Goal: Task Accomplishment & Management: Complete application form

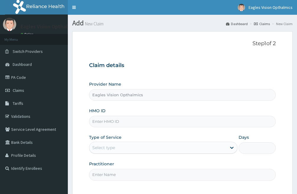
click at [113, 120] on input "HMO ID" at bounding box center [182, 122] width 187 height 12
type input "tcr/10020/d"
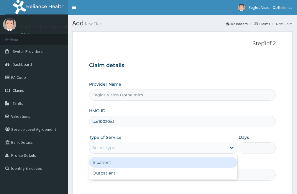
click at [130, 147] on div "Select type" at bounding box center [157, 147] width 137 height 9
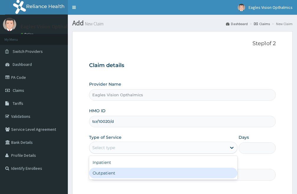
click at [123, 170] on div "Outpatient" at bounding box center [163, 173] width 148 height 11
type input "1"
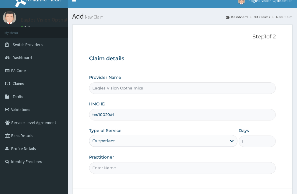
scroll to position [30, 0]
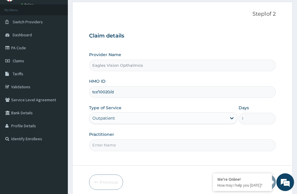
click at [139, 144] on input "Practitioner" at bounding box center [182, 145] width 187 height 12
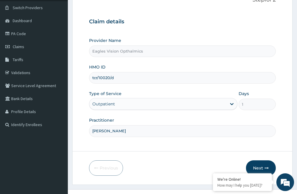
scroll to position [54, 0]
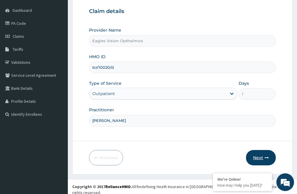
type input "[PERSON_NAME]"
click at [260, 158] on button "Next" at bounding box center [261, 157] width 30 height 15
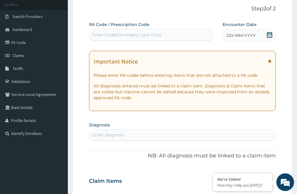
scroll to position [24, 0]
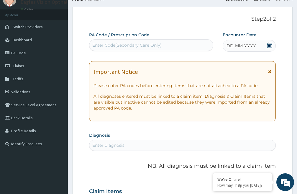
click at [111, 43] on div "Enter Code(Secondary Care Only)" at bounding box center [126, 45] width 69 height 6
drag, startPoint x: 111, startPoint y: 43, endPoint x: 75, endPoint y: 53, distance: 37.2
click at [106, 44] on div "Enter Code(Secondary Care Only)" at bounding box center [126, 45] width 69 height 6
paste input "PA/409885"
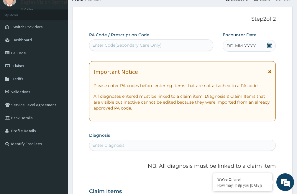
type input "PA/409885"
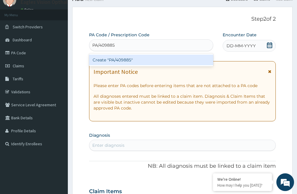
click at [116, 61] on div "Create "PA/409885"" at bounding box center [151, 60] width 124 height 11
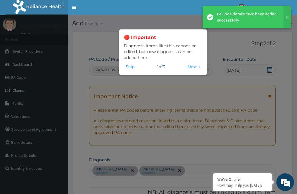
scroll to position [256, 0]
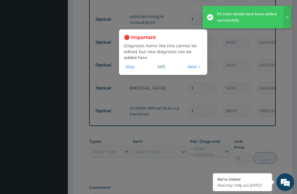
click at [223, 145] on div "🔴 Important Diagnosis items like this cannot be edited, but new diagnosis can b…" at bounding box center [148, 97] width 297 height 194
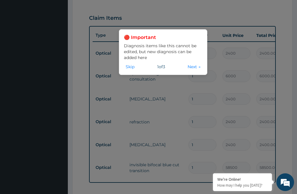
scroll to position [197, 0]
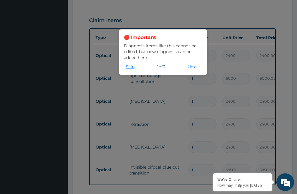
click at [134, 67] on button "Skip" at bounding box center [130, 66] width 12 height 6
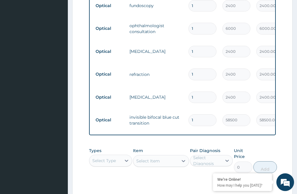
scroll to position [256, 0]
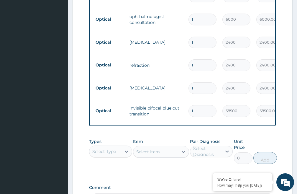
click at [199, 105] on input "1" at bounding box center [203, 111] width 28 height 12
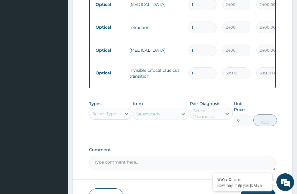
scroll to position [315, 0]
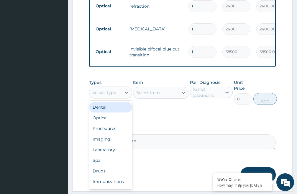
click at [118, 88] on div "Select Type" at bounding box center [105, 92] width 32 height 9
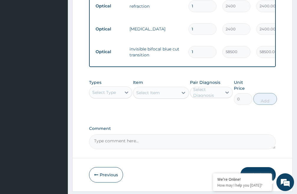
click at [157, 97] on div "Types Select Type Item Select Item Pair Diagnosis Select Diagnosis Unit Price 0…" at bounding box center [182, 91] width 187 height 31
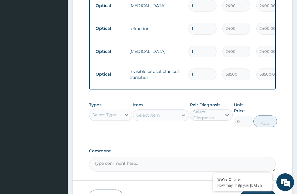
scroll to position [322, 0]
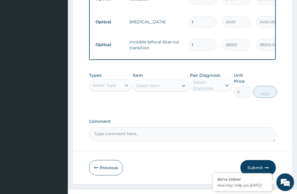
click at [122, 80] on div at bounding box center [126, 85] width 11 height 11
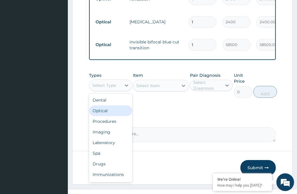
click at [112, 105] on div "Optical" at bounding box center [110, 110] width 43 height 11
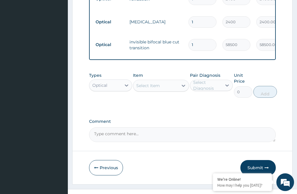
click at [168, 81] on div "Select Item" at bounding box center [155, 85] width 45 height 9
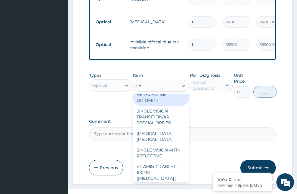
scroll to position [81, 0]
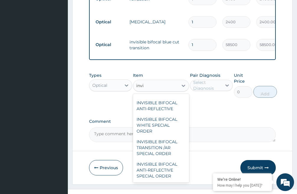
type input "invis"
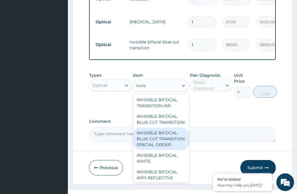
scroll to position [0, 0]
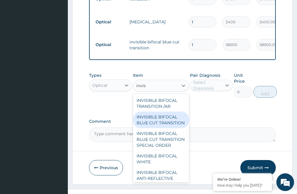
click at [152, 112] on div "INVISIBLE BIFOCAL BLUE CUT TRANSITION" at bounding box center [161, 120] width 56 height 17
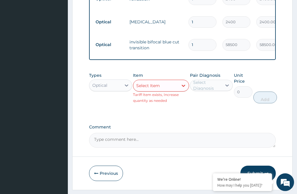
click at [171, 81] on div "Select Item" at bounding box center [155, 85] width 45 height 9
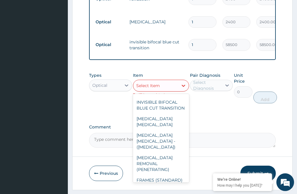
scroll to position [913, 0]
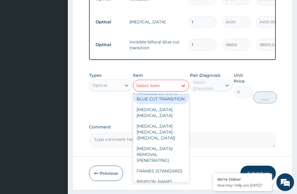
click at [161, 104] on div "INVISIBLE BIFOCAL BLUE CUT TRANSITION" at bounding box center [161, 96] width 56 height 17
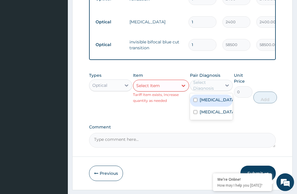
click at [220, 79] on div "Select Diagnosis" at bounding box center [207, 85] width 28 height 12
click at [194, 98] on input "checkbox" at bounding box center [196, 100] width 4 height 4
checkbox input "true"
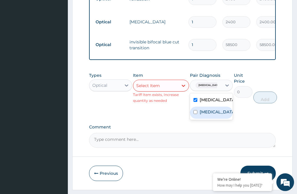
click at [197, 110] on input "checkbox" at bounding box center [196, 112] width 4 height 4
checkbox input "true"
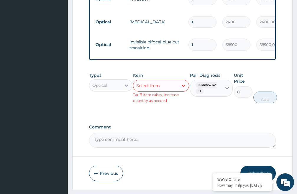
click at [245, 86] on input "0" at bounding box center [243, 92] width 19 height 12
click at [166, 81] on div "Select Item" at bounding box center [155, 85] width 45 height 9
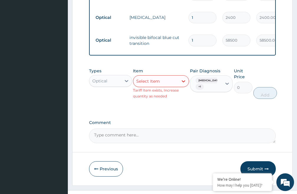
scroll to position [328, 0]
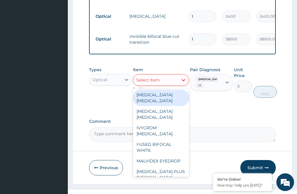
click at [170, 75] on div "Select Item" at bounding box center [155, 79] width 45 height 9
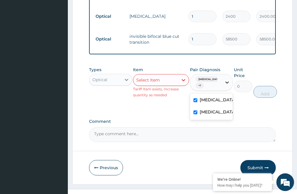
click at [228, 82] on icon at bounding box center [228, 83] width 4 height 2
click at [138, 127] on textarea "Comment" at bounding box center [182, 134] width 187 height 15
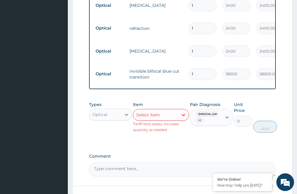
scroll to position [298, 0]
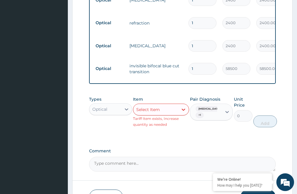
click at [107, 157] on textarea "Comment" at bounding box center [182, 164] width 187 height 15
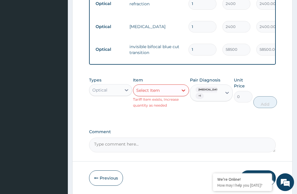
scroll to position [328, 0]
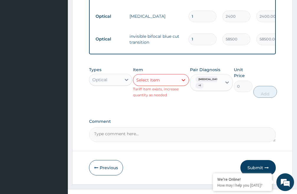
click at [112, 127] on textarea "Comment" at bounding box center [182, 134] width 187 height 15
type textarea "t"
type textarea "The Patient claim that his Benefit of lens and frame is N70,000."
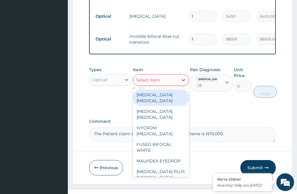
click at [172, 75] on div "Select Item" at bounding box center [155, 79] width 45 height 9
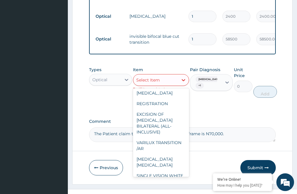
scroll to position [1779, 0]
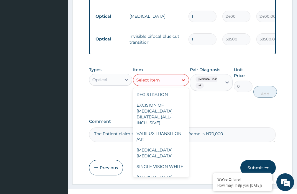
click at [208, 99] on div "Types Optical Item option INVISIBLE BIFOCAL BLUE CUT TRANSITION, selected. opti…" at bounding box center [182, 87] width 187 height 46
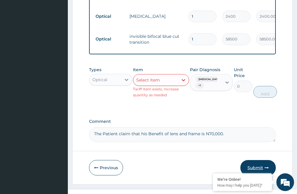
click at [254, 160] on button "Submit" at bounding box center [258, 167] width 35 height 15
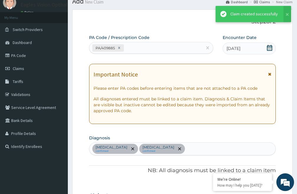
scroll to position [322, 0]
